Goal: Information Seeking & Learning: Learn about a topic

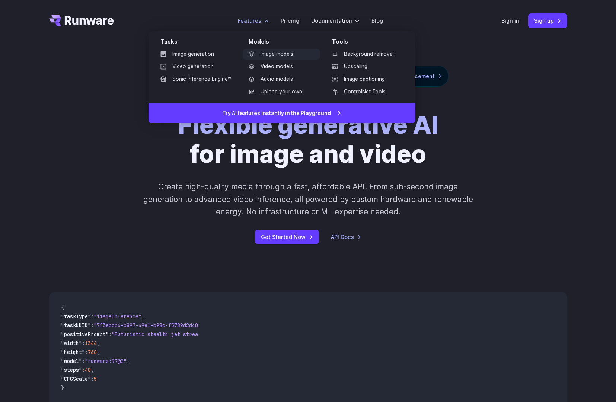
click at [278, 50] on link "Image models" at bounding box center [281, 54] width 77 height 11
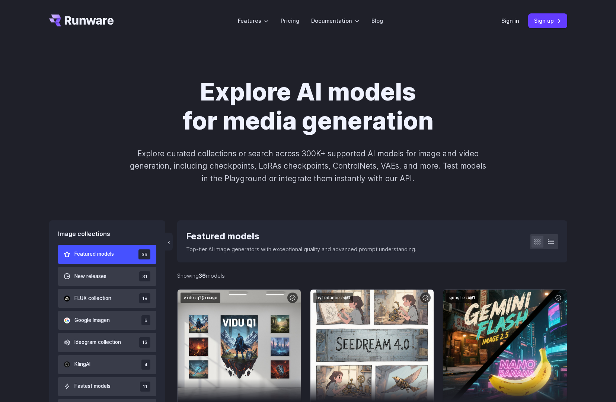
drag, startPoint x: 80, startPoint y: 16, endPoint x: 86, endPoint y: 21, distance: 7.4
click at [80, 16] on icon "Go to /" at bounding box center [81, 21] width 65 height 12
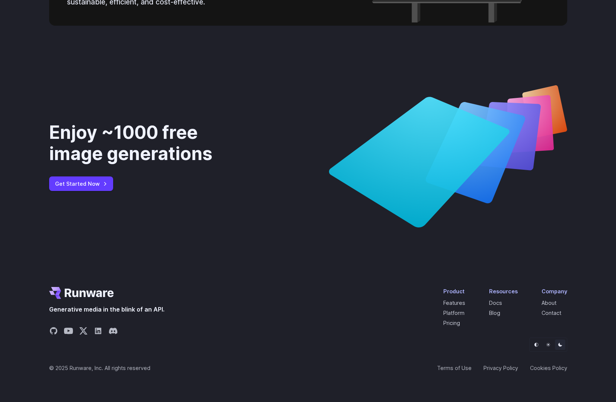
scroll to position [2775, 0]
